Goal: Task Accomplishment & Management: Manage account settings

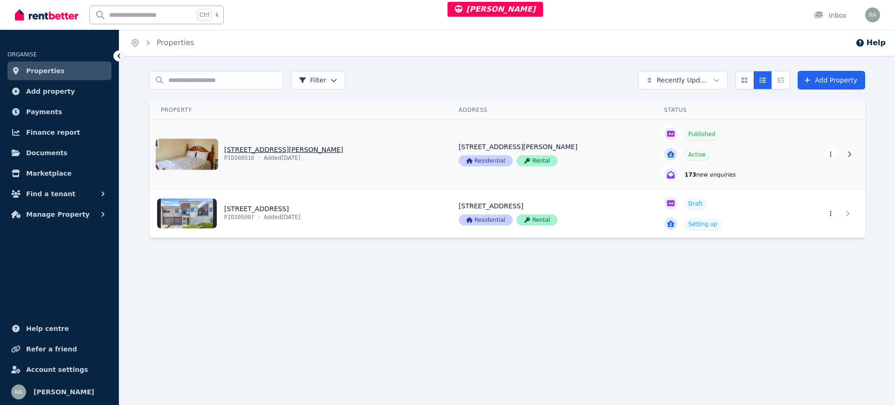
click at [384, 137] on link "View property details" at bounding box center [299, 154] width 298 height 69
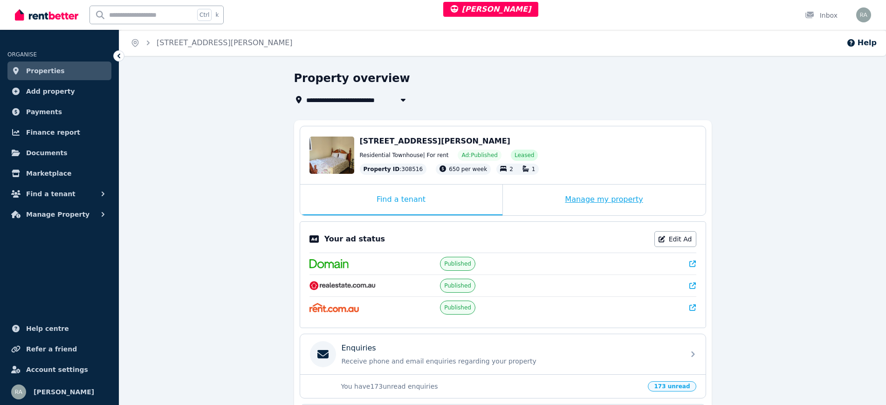
click at [524, 199] on div "Manage my property" at bounding box center [604, 200] width 203 height 31
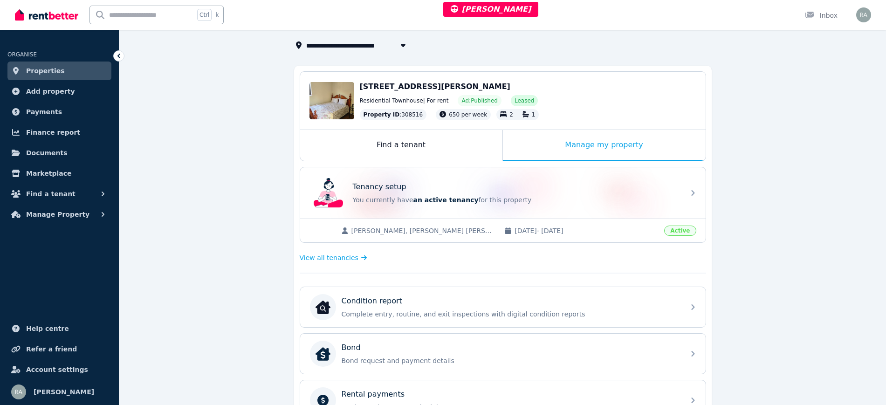
scroll to position [117, 0]
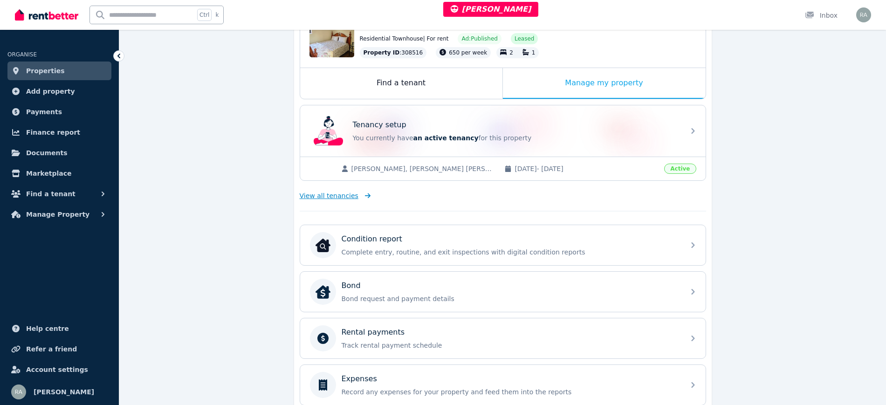
click at [345, 195] on span "View all tenancies" at bounding box center [329, 195] width 59 height 9
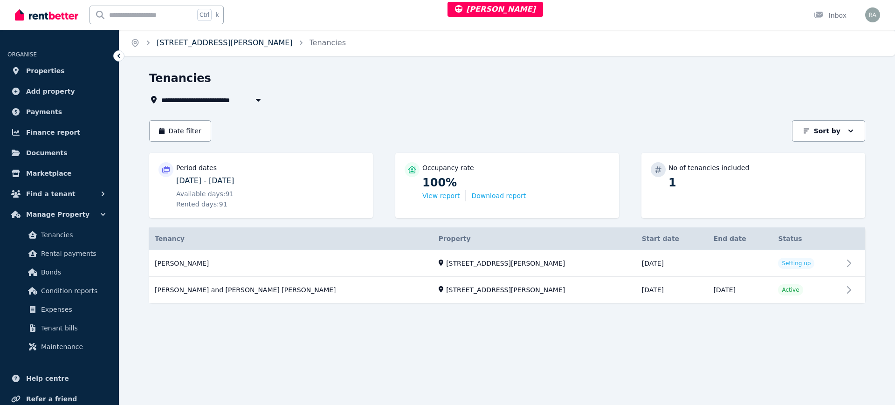
click at [234, 42] on link "[STREET_ADDRESS][PERSON_NAME]" at bounding box center [225, 42] width 136 height 9
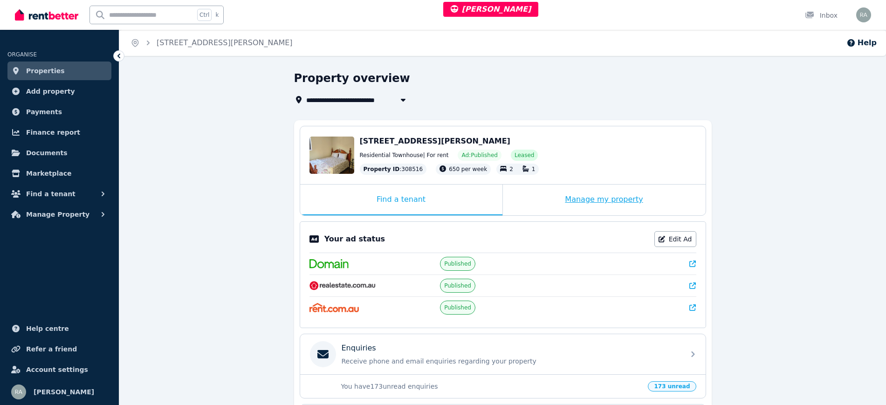
click at [539, 205] on div "Manage my property" at bounding box center [604, 200] width 203 height 31
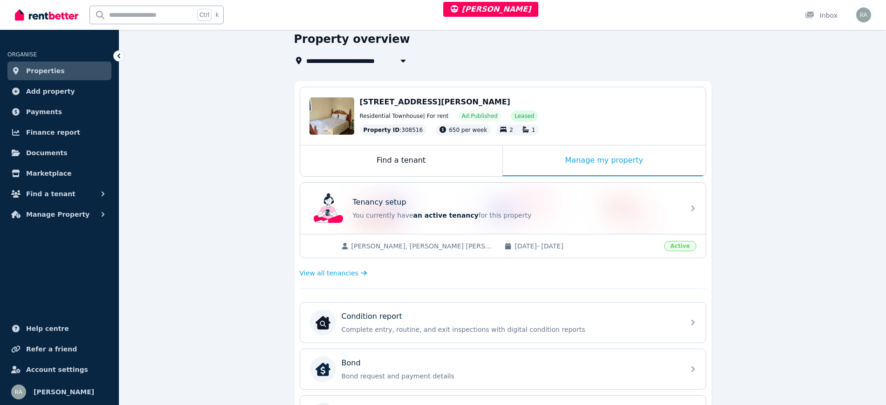
scroll to position [58, 0]
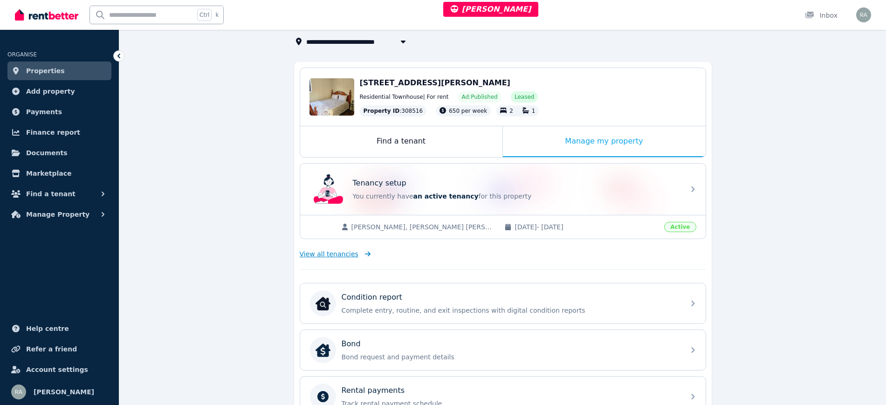
click at [326, 251] on span "View all tenancies" at bounding box center [329, 253] width 59 height 9
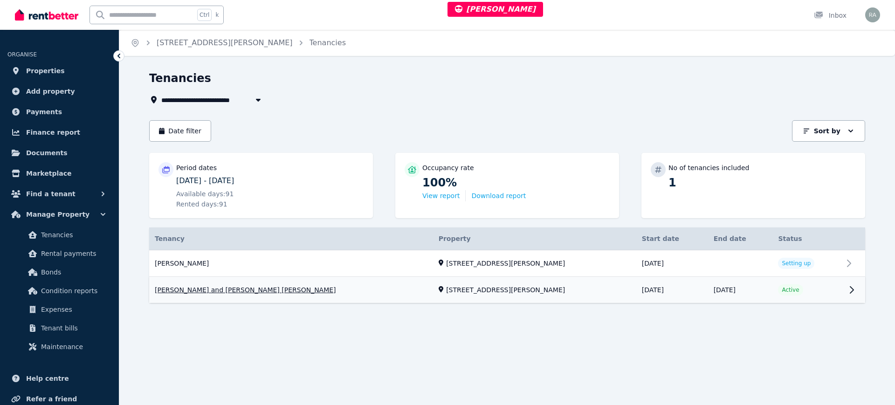
click at [555, 295] on link "View property details" at bounding box center [507, 290] width 716 height 26
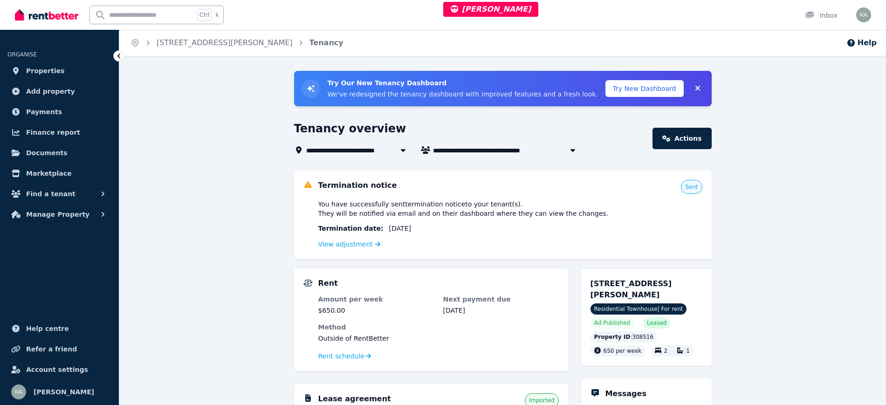
click at [216, 31] on ol "Home 86 Hanlon Street, Tanah Merah Tenancy" at bounding box center [236, 43] width 235 height 26
click at [220, 41] on link "[STREET_ADDRESS][PERSON_NAME]" at bounding box center [225, 42] width 136 height 9
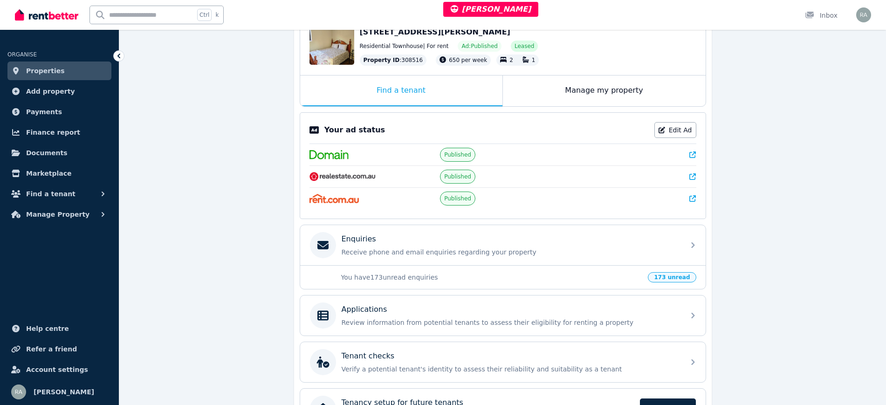
scroll to position [117, 0]
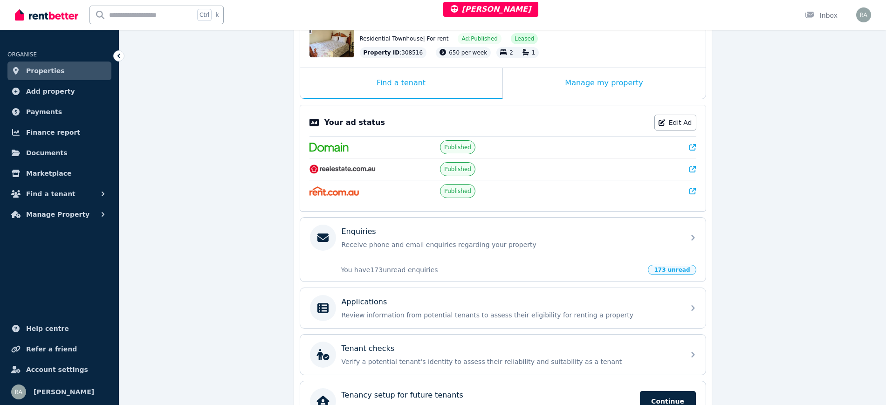
click at [535, 76] on div "Manage my property" at bounding box center [604, 83] width 203 height 31
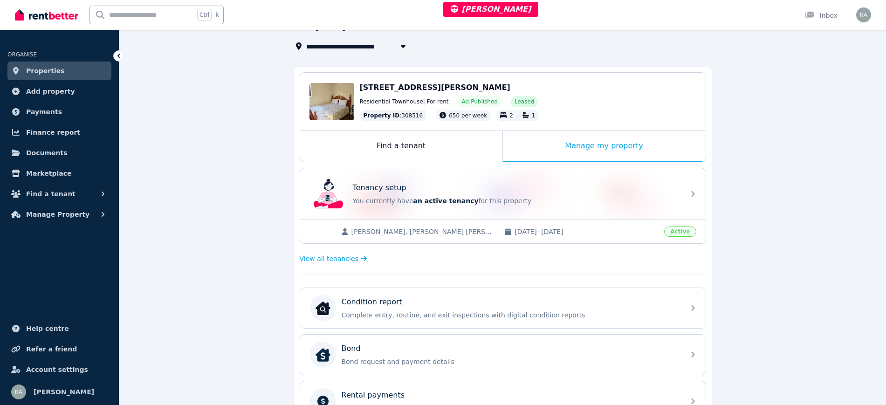
scroll to position [175, 0]
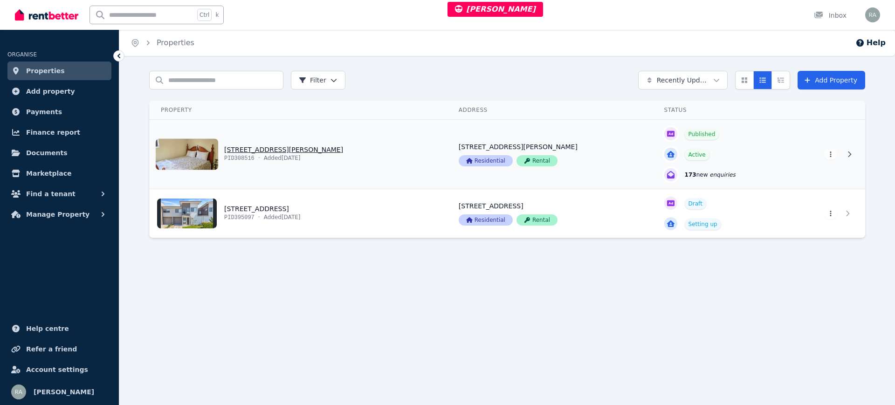
click at [384, 161] on link "View property details" at bounding box center [299, 154] width 298 height 69
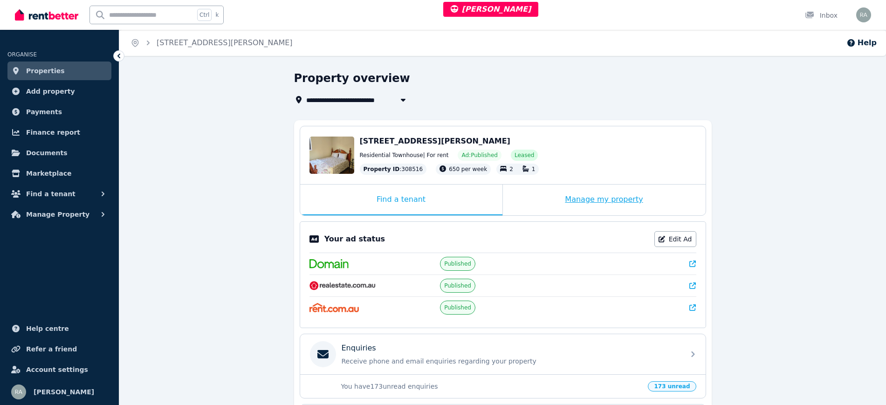
click at [525, 199] on div "Manage my property" at bounding box center [604, 200] width 203 height 31
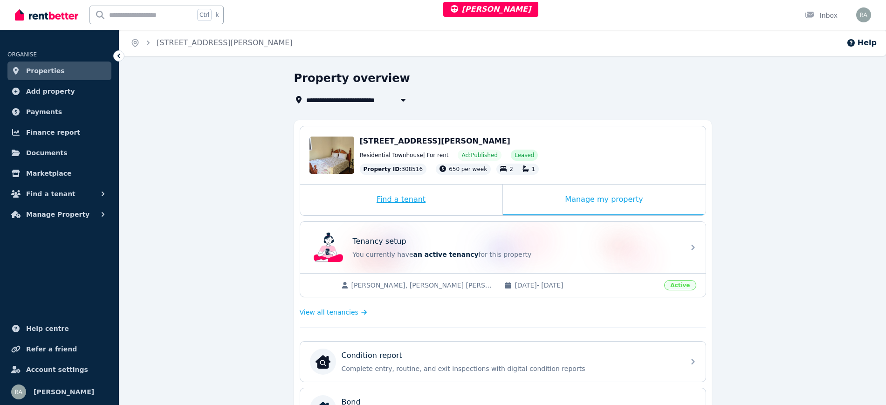
click at [347, 201] on div "Find a tenant" at bounding box center [401, 200] width 202 height 31
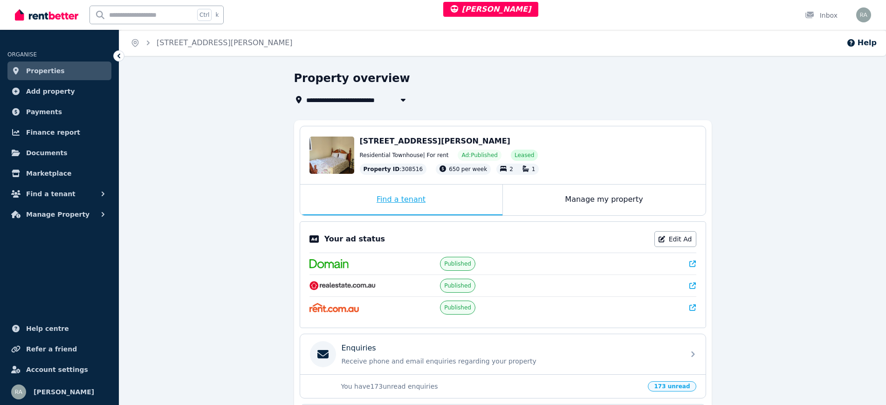
scroll to position [198, 0]
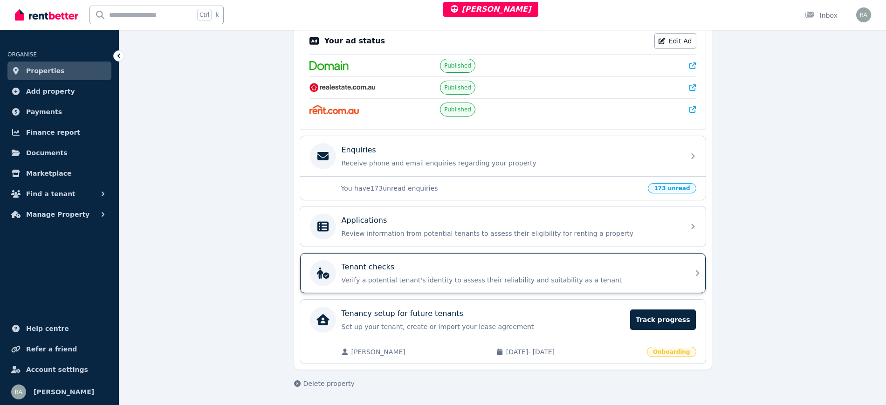
click at [374, 261] on p "Tenant checks" at bounding box center [368, 266] width 53 height 11
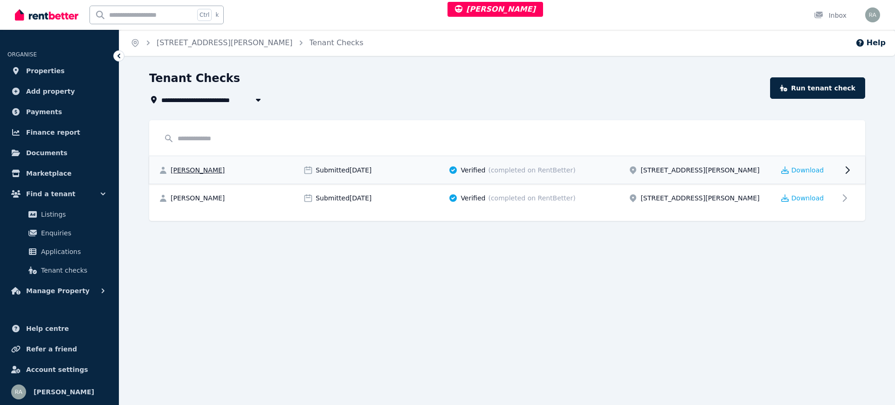
click at [424, 165] on div "Submitted [DATE]" at bounding box center [372, 169] width 139 height 9
click at [554, 167] on span "(completed on RentBetter)" at bounding box center [531, 169] width 87 height 9
